Goal: Ask a question

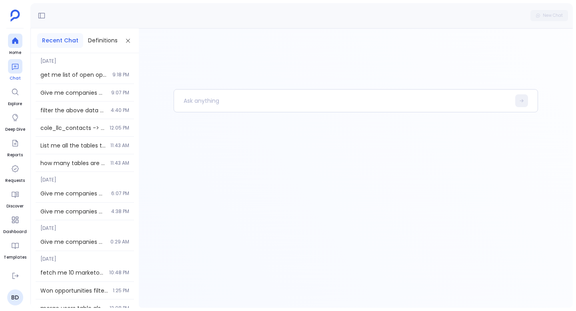
click at [12, 79] on span "Chat" at bounding box center [15, 78] width 14 height 6
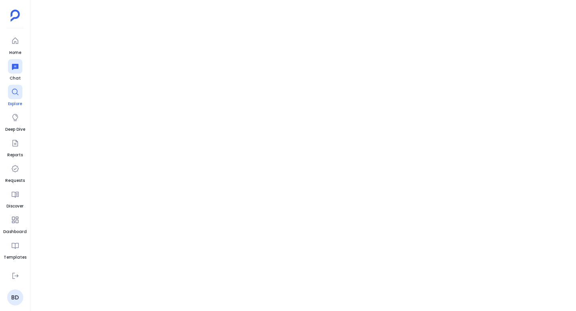
click at [13, 92] on icon at bounding box center [15, 92] width 8 height 8
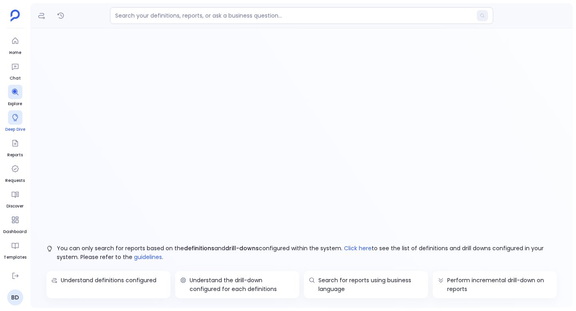
click at [14, 123] on div at bounding box center [15, 117] width 14 height 14
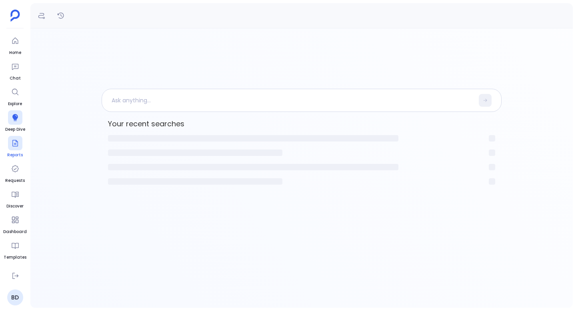
click at [14, 144] on icon at bounding box center [15, 143] width 6 height 6
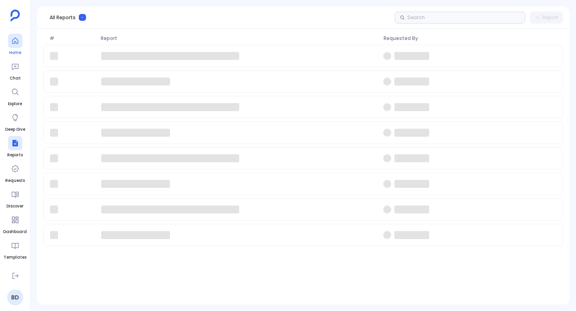
click at [12, 46] on div at bounding box center [15, 41] width 14 height 14
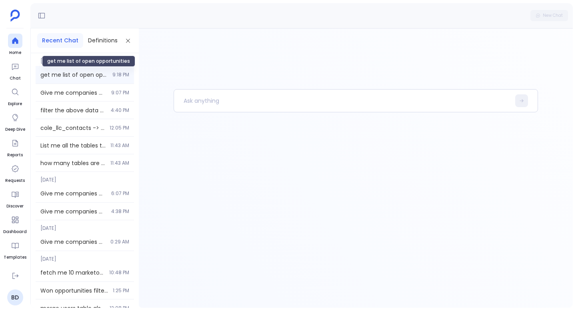
click at [90, 74] on span "get me list of open opportunities" at bounding box center [73, 75] width 67 height 8
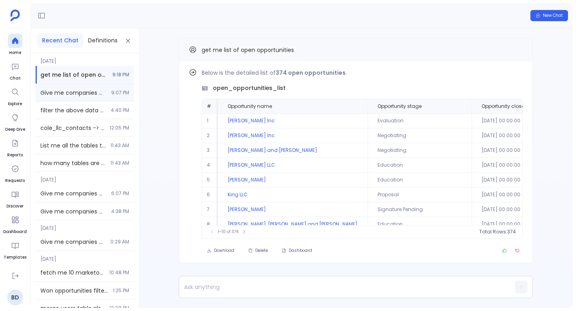
click at [98, 97] on div "Give me companies with ARR > 10k 9:07 PM" at bounding box center [85, 92] width 98 height 17
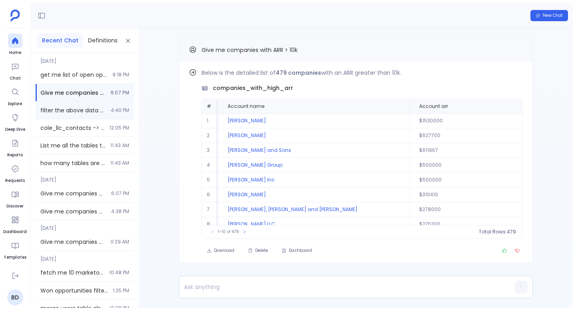
click at [95, 114] on span "filter the above data where companies arr > 100l" at bounding box center [73, 110] width 66 height 8
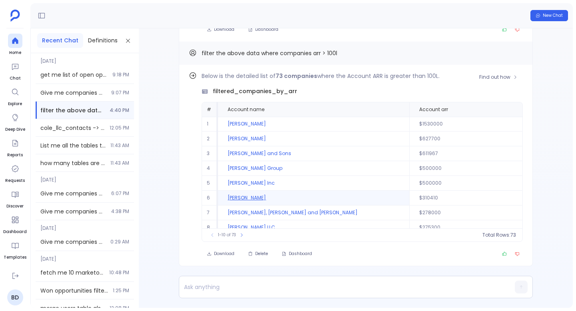
scroll to position [-221, 0]
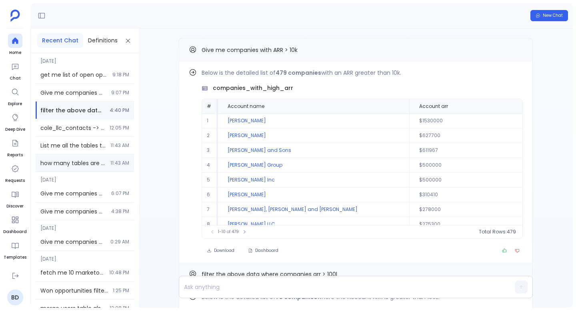
click at [106, 168] on div "how many tables are disabled? 11:43 AM" at bounding box center [85, 162] width 98 height 17
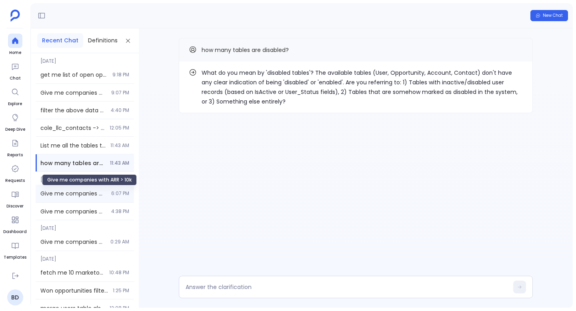
click at [85, 193] on span "Give me companies with ARR > 10k" at bounding box center [73, 194] width 66 height 8
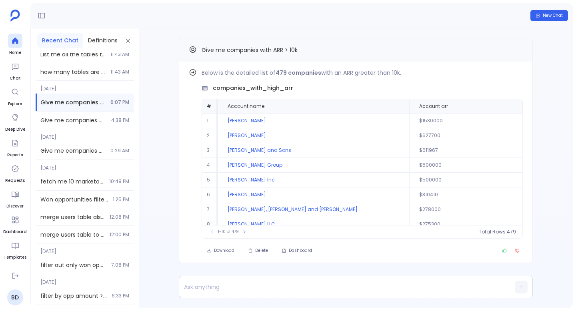
scroll to position [97, 0]
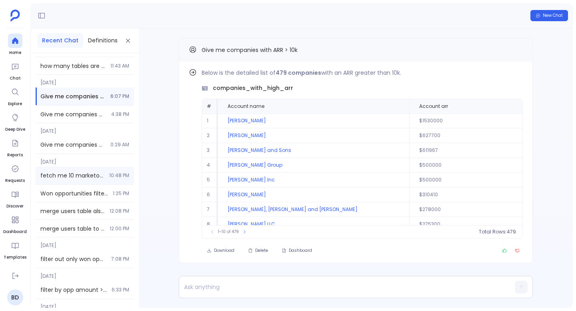
click at [78, 168] on div "fetch me 10 marketo leads 10:48 PM" at bounding box center [85, 176] width 98 height 18
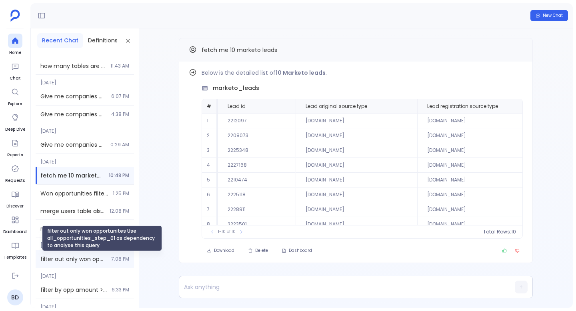
click at [98, 256] on span "filter out only won opportunites Use all_opportunities_step_01 as dependency to…" at bounding box center [73, 259] width 66 height 8
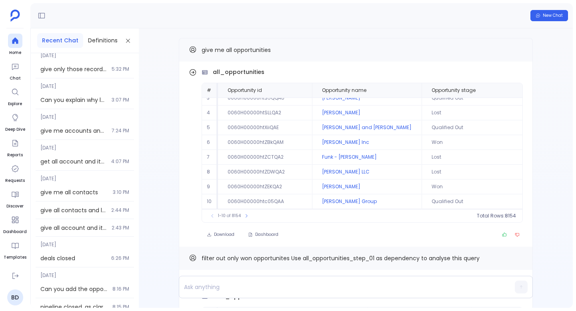
scroll to position [405, 0]
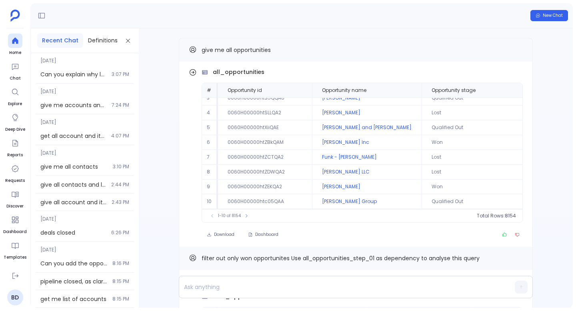
click at [80, 176] on div "give all contacts and leads 2:44 PM" at bounding box center [85, 184] width 98 height 17
